Goal: Task Accomplishment & Management: Complete application form

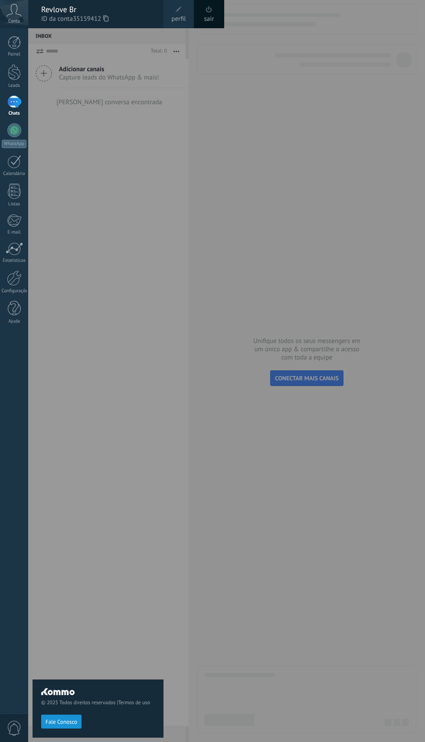
click at [9, 107] on div at bounding box center [14, 101] width 14 height 13
click at [0, 131] on link "WhatsApp" at bounding box center [14, 135] width 28 height 25
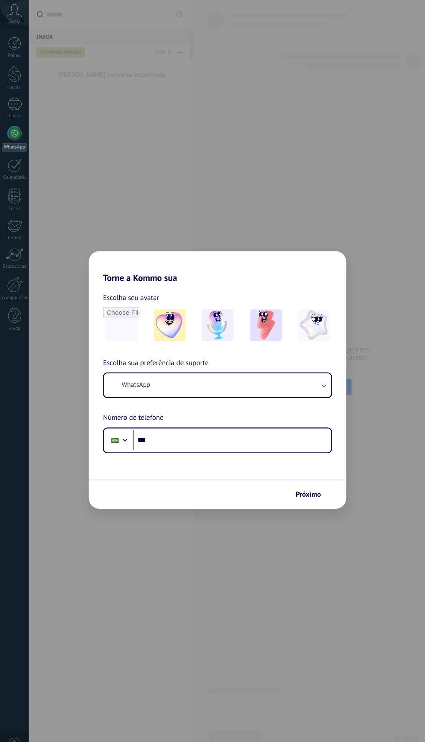
click at [53, 179] on div "Torne a Kommo sua Escolha seu avatar Escolha sua preferência de suporte WhatsAp…" at bounding box center [212, 371] width 425 height 742
click at [170, 375] on button "WhatsApp" at bounding box center [213, 375] width 222 height 23
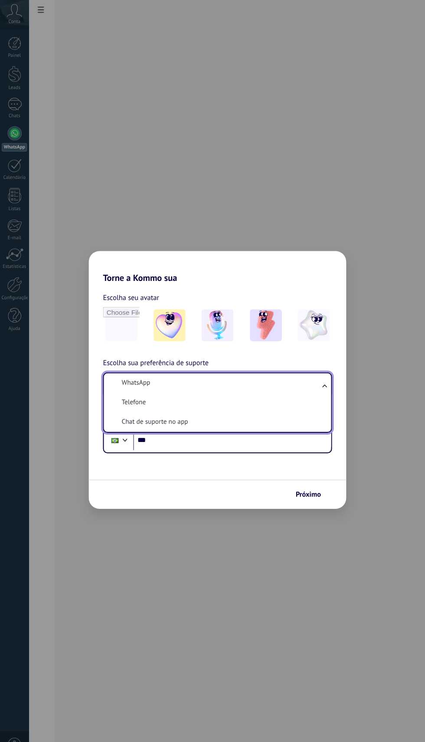
click at [57, 356] on div "Torne a Kommo sua Escolha seu avatar Escolha sua preferência de suporte WhatsAp…" at bounding box center [212, 371] width 425 height 742
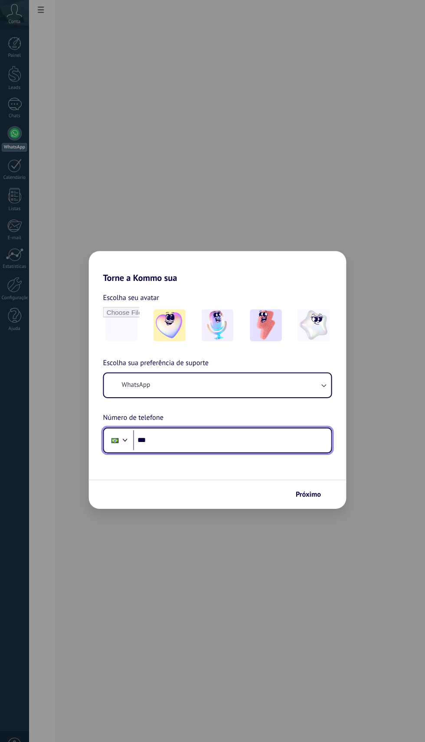
click at [165, 433] on input "***" at bounding box center [227, 430] width 194 height 20
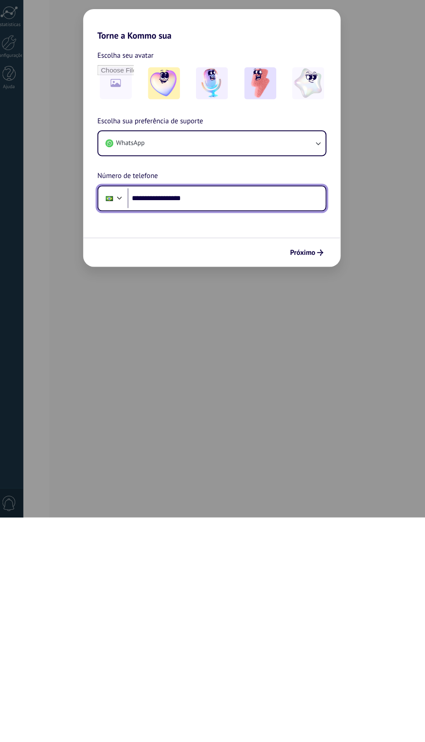
type input "**********"
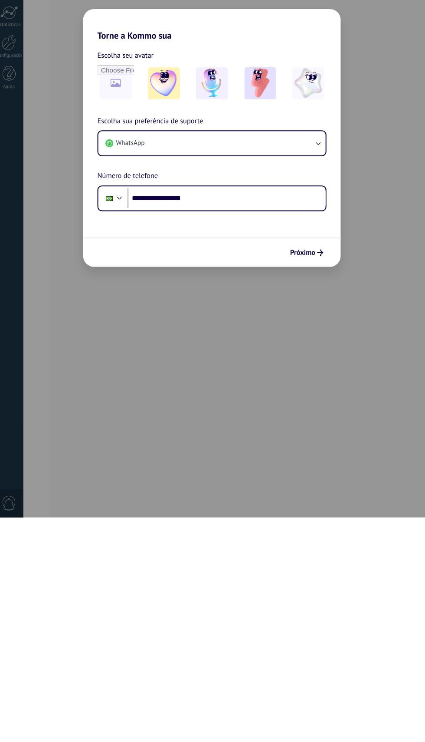
click at [322, 481] on icon "submit" at bounding box center [318, 483] width 6 height 6
click at [324, 473] on div "Próximo" at bounding box center [213, 482] width 252 height 29
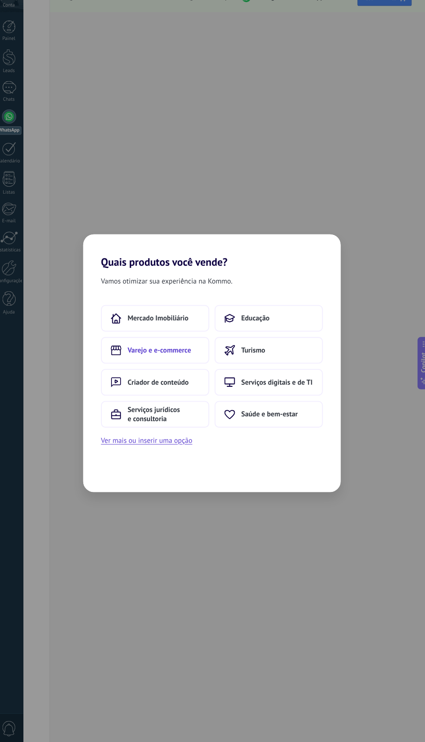
click at [121, 357] on use at bounding box center [119, 358] width 10 height 9
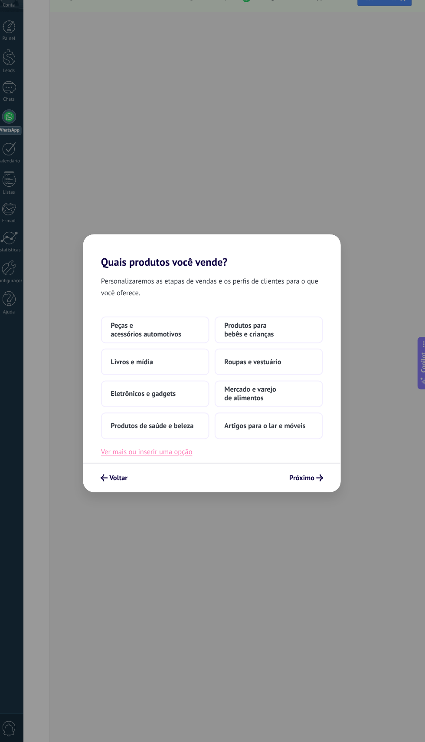
click at [135, 458] on button "Ver mais ou inserir uma opção" at bounding box center [148, 457] width 89 height 11
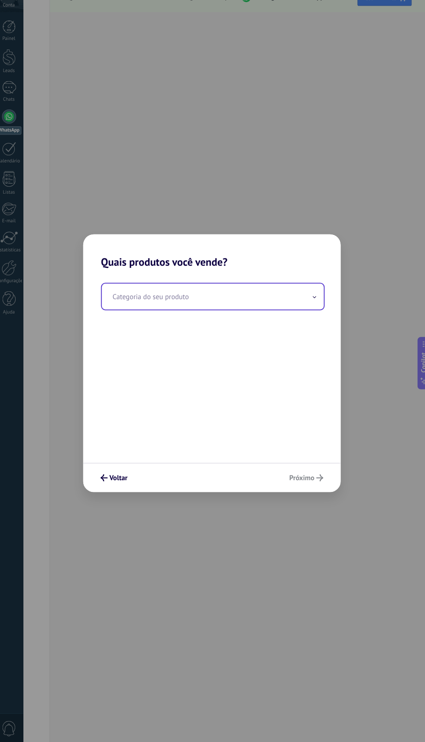
click at [127, 307] on input "text" at bounding box center [213, 305] width 217 height 25
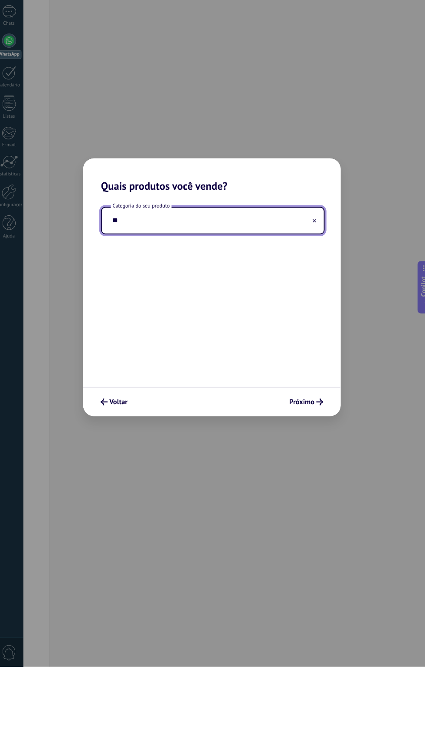
type input "*"
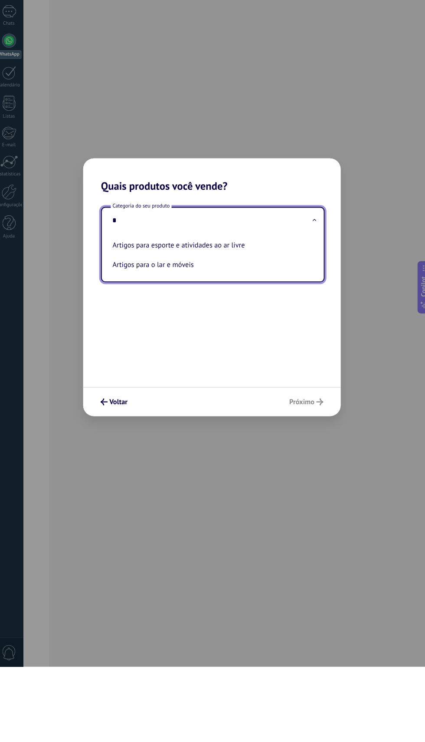
type input "**"
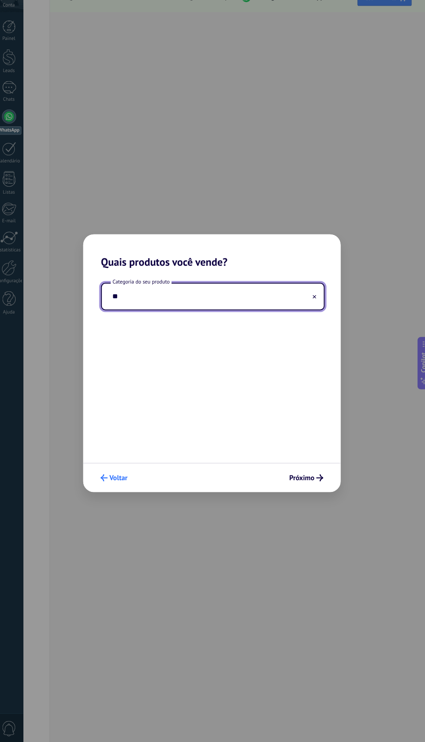
click at [122, 480] on span "Voltar" at bounding box center [121, 483] width 18 height 6
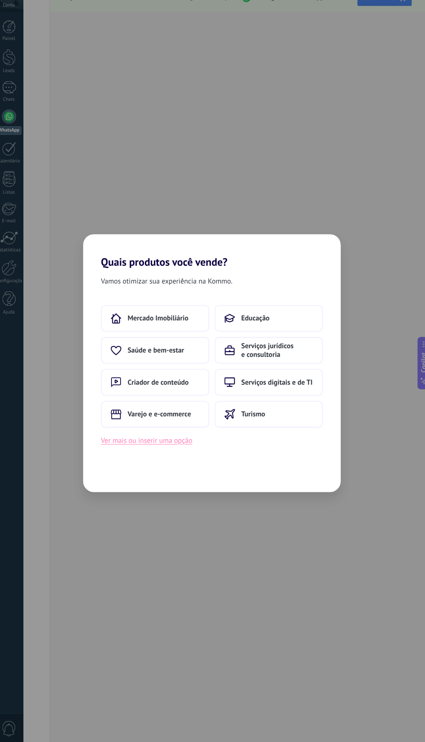
click at [178, 445] on button "Ver mais ou inserir uma opção" at bounding box center [148, 446] width 89 height 11
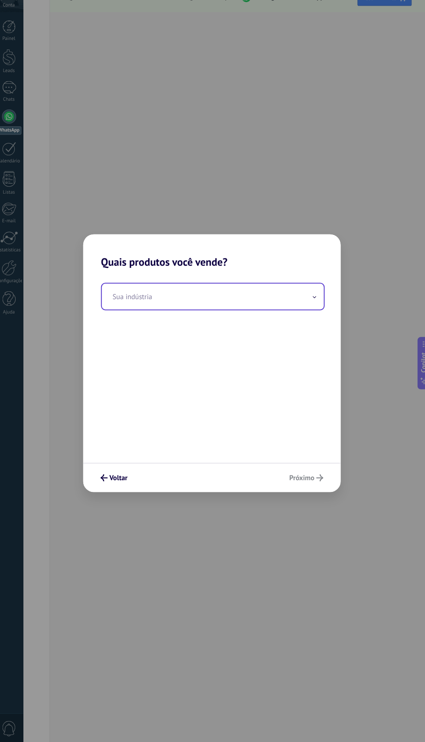
click at [261, 307] on input "text" at bounding box center [213, 305] width 217 height 25
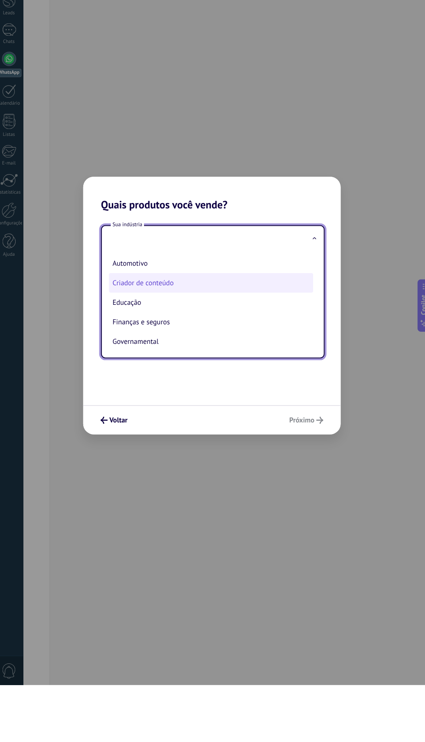
click at [215, 356] on li "Criador de conteúdo" at bounding box center [212, 348] width 200 height 19
type input "**********"
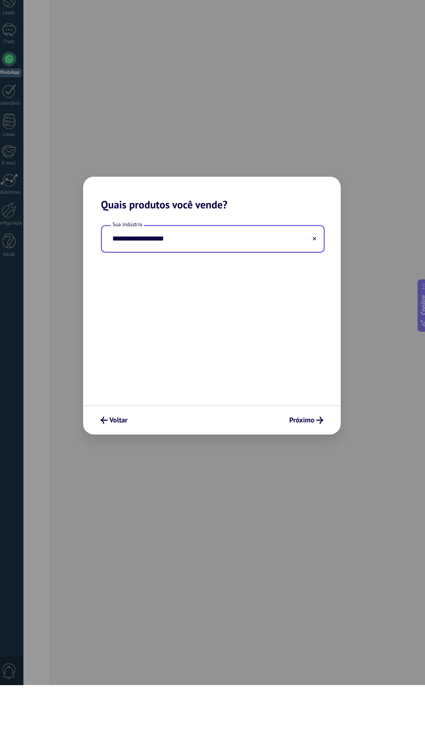
scroll to position [0, 0]
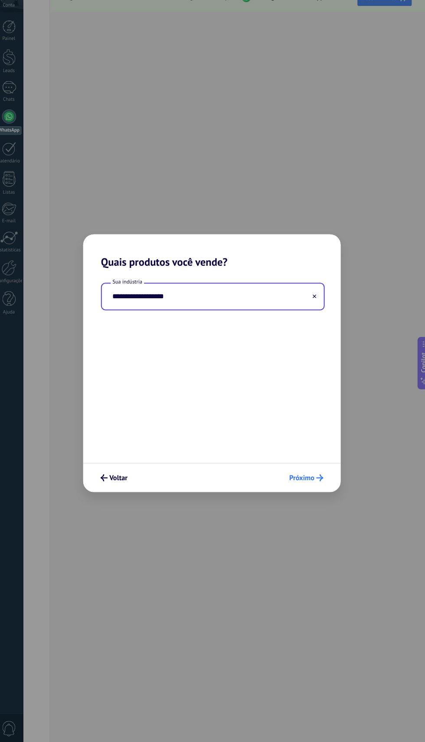
click at [316, 479] on button "Próximo" at bounding box center [304, 483] width 41 height 15
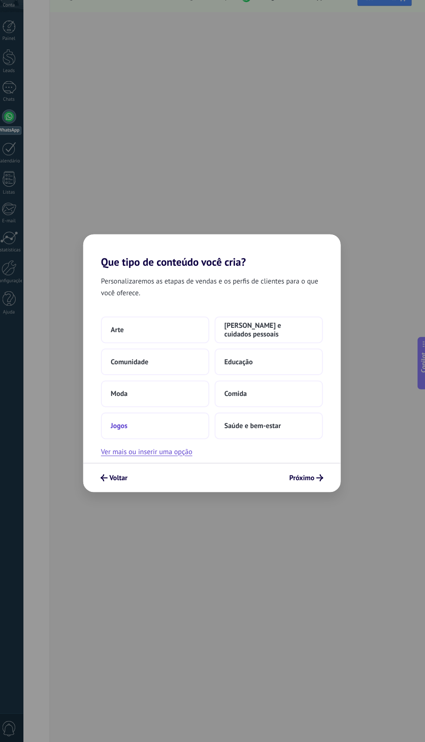
click at [180, 427] on button "Jogos" at bounding box center [157, 432] width 106 height 26
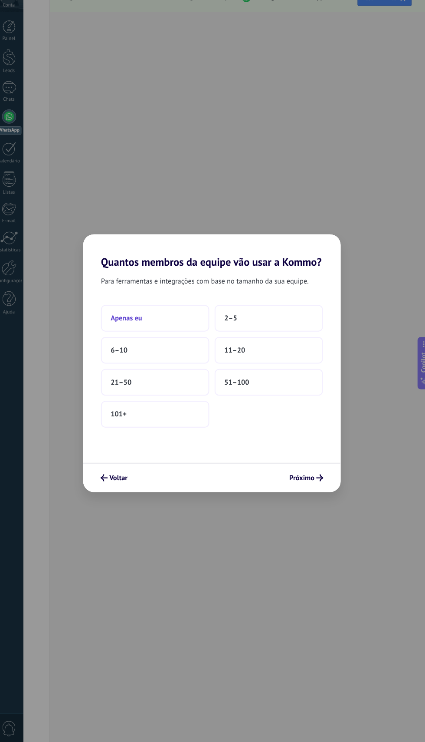
click at [174, 327] on button "Apenas eu" at bounding box center [157, 327] width 106 height 26
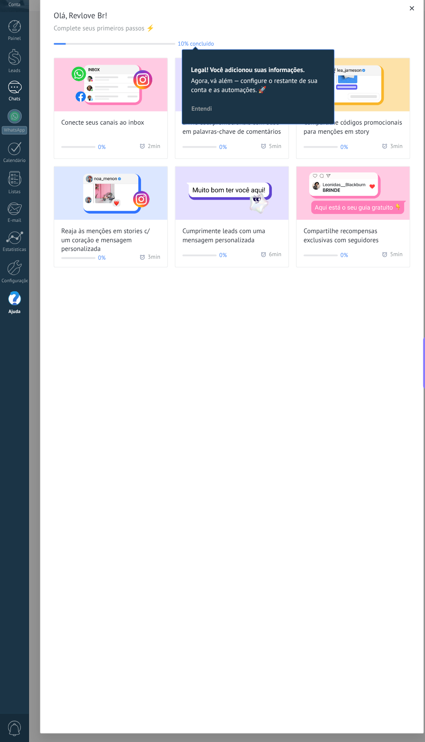
click at [14, 113] on div "Chats" at bounding box center [14, 114] width 25 height 6
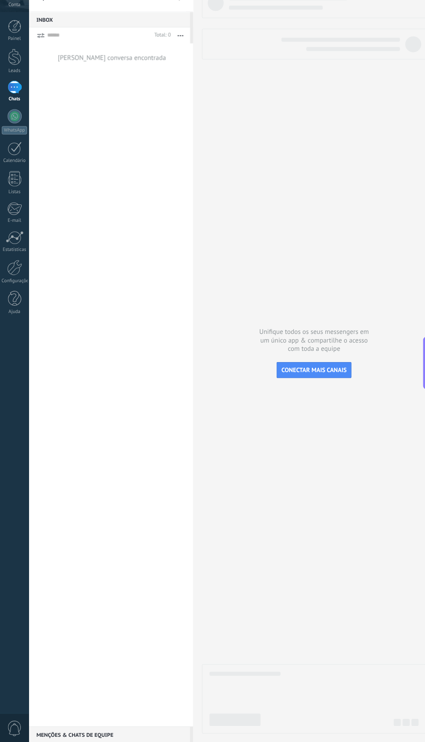
click at [176, 51] on icon "button" at bounding box center [177, 51] width 6 height 1
